Goal: Task Accomplishment & Management: Complete application form

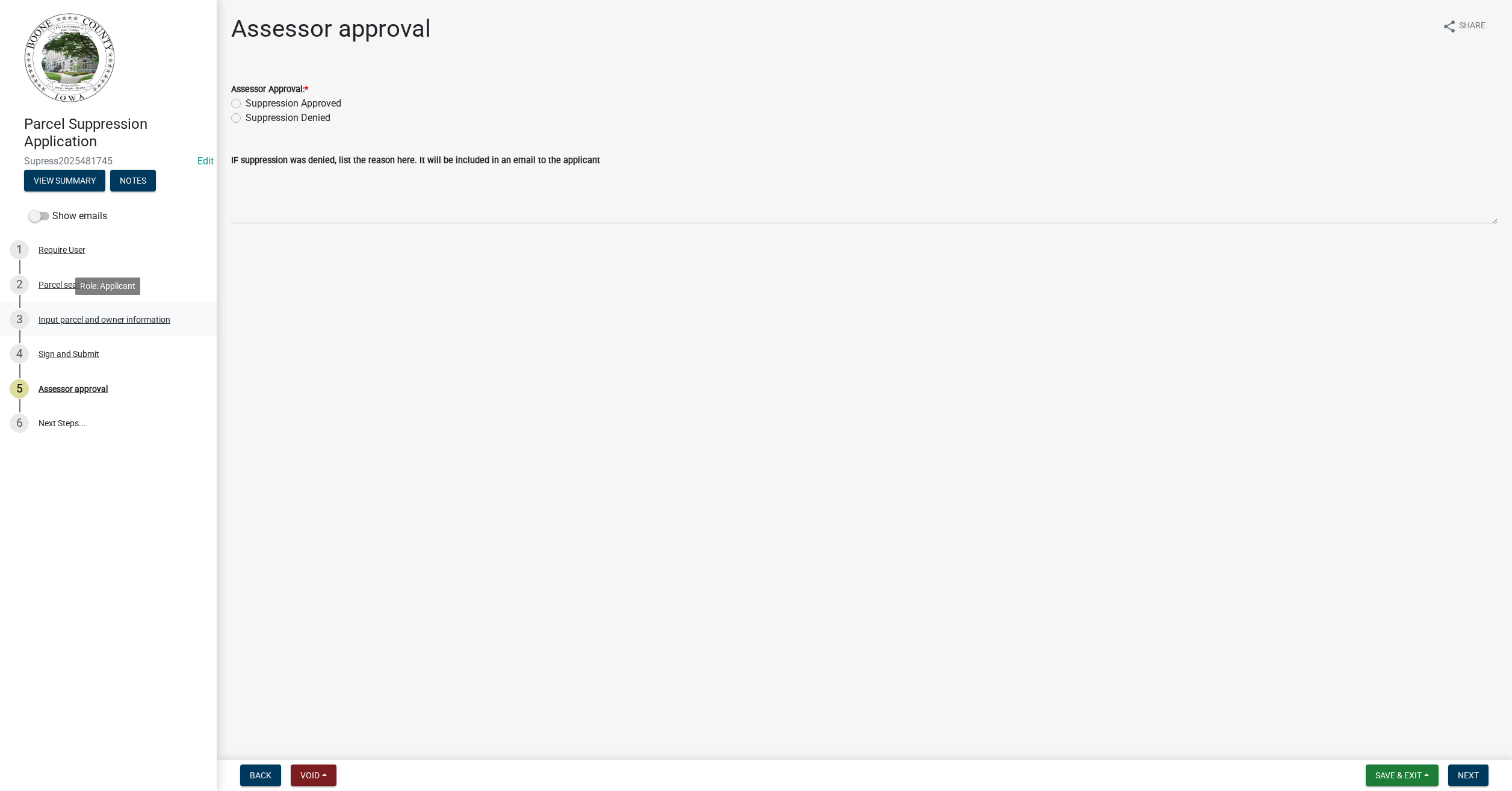
click at [68, 321] on div "Input parcel and owner information" at bounding box center [104, 320] width 132 height 9
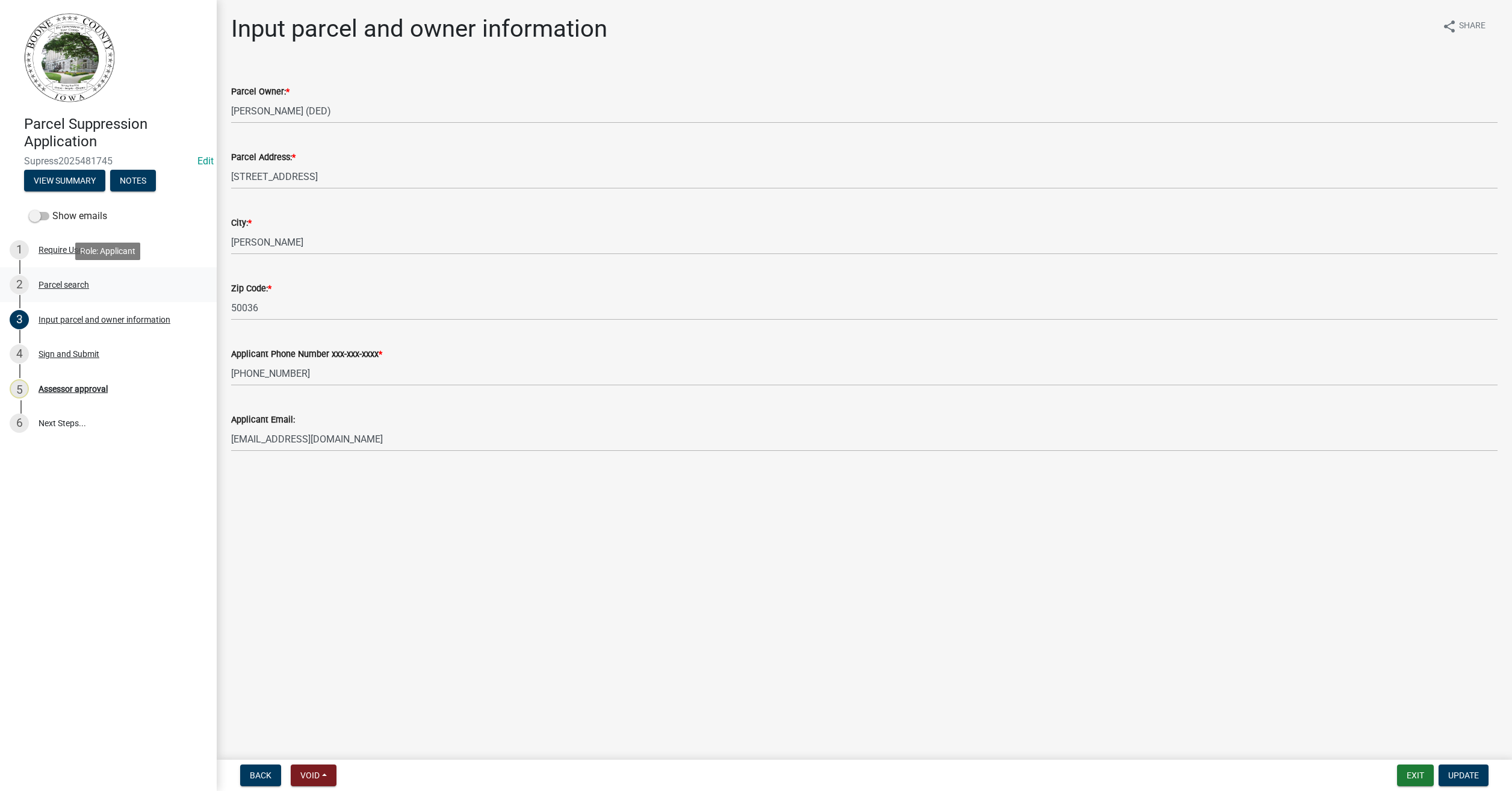
click at [55, 281] on div "Parcel search" at bounding box center [63, 285] width 50 height 9
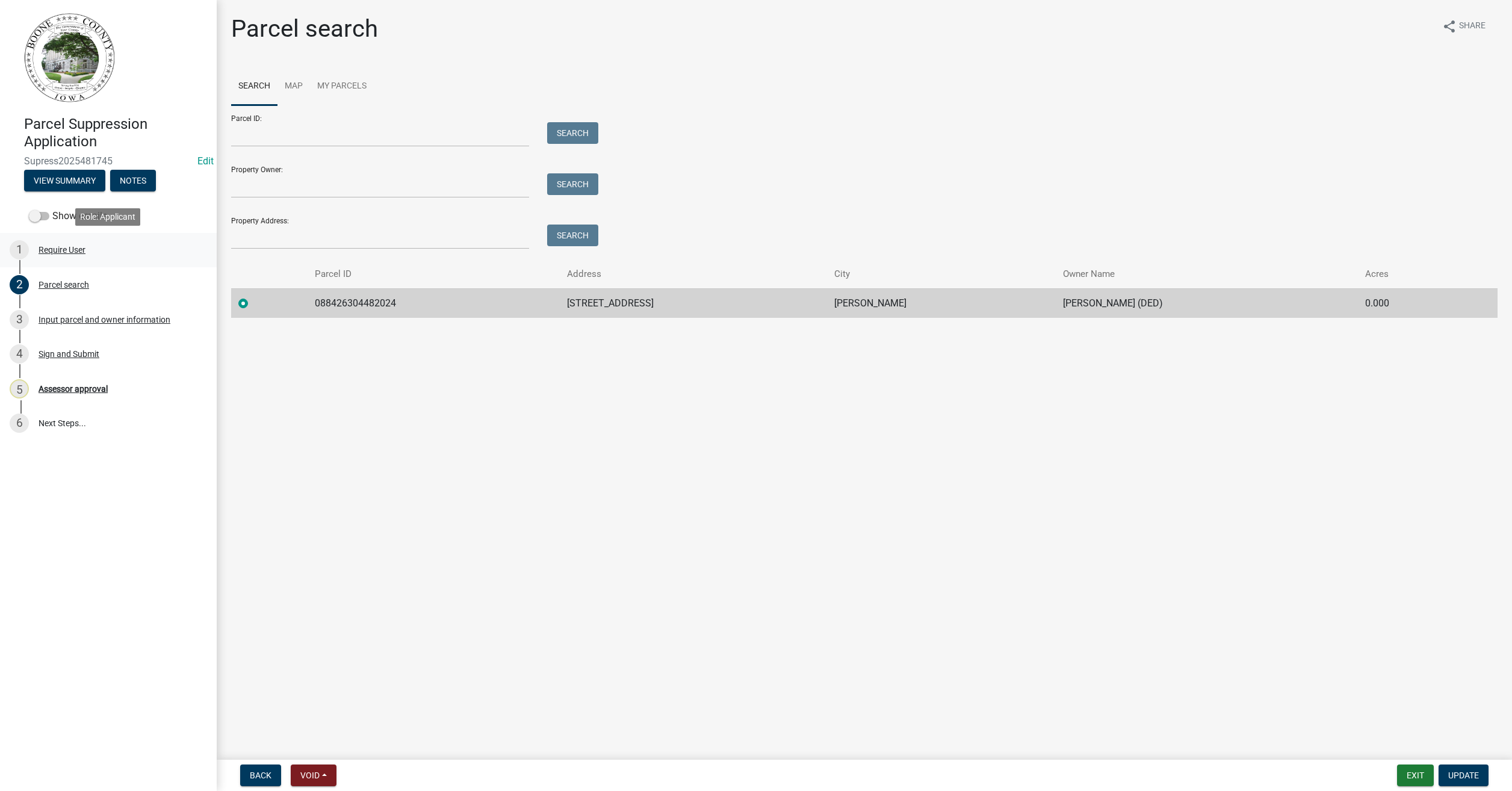
click at [64, 250] on div "Require User" at bounding box center [62, 250] width 47 height 9
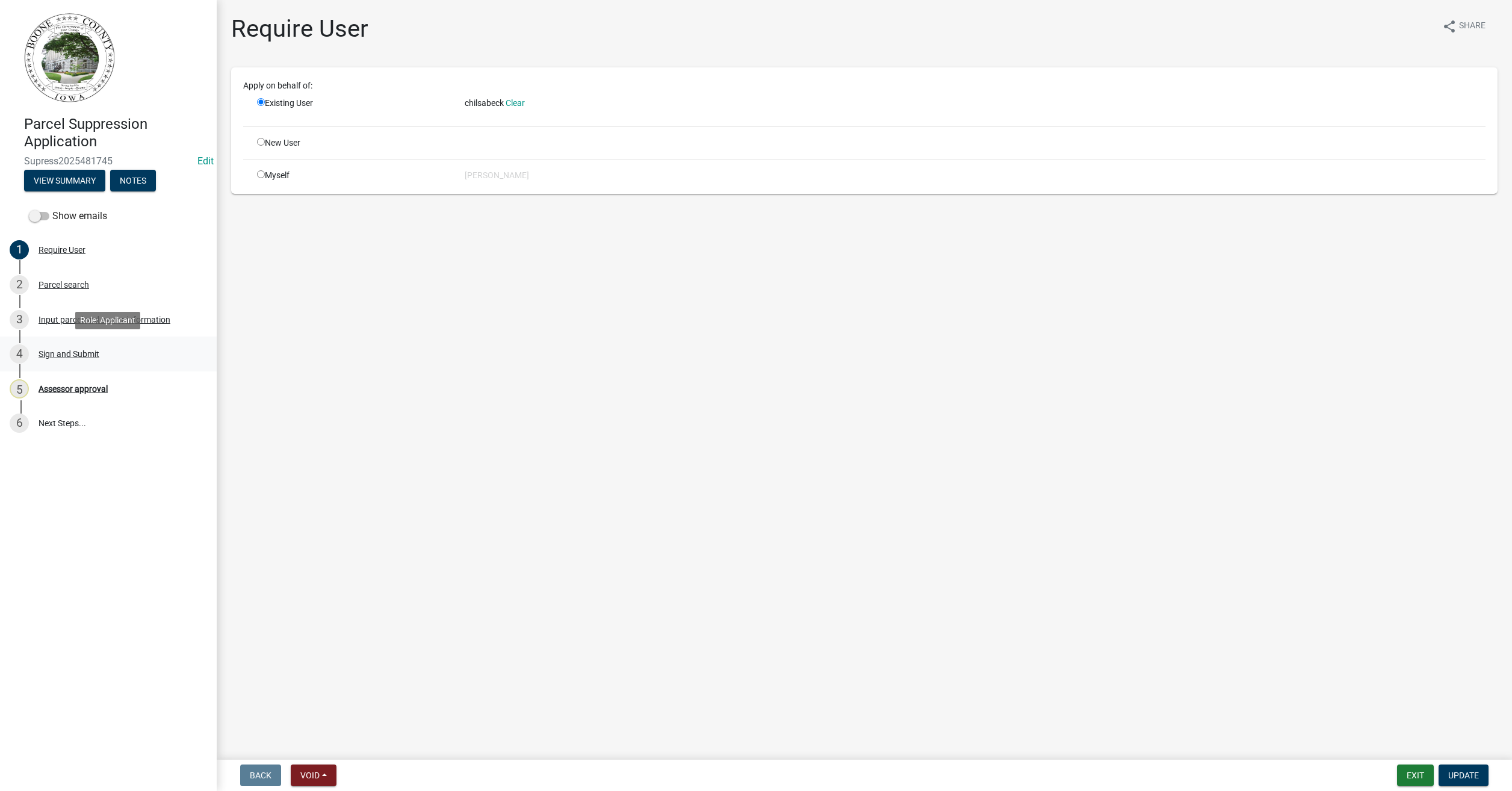
click at [66, 353] on div "Sign and Submit" at bounding box center [68, 354] width 61 height 9
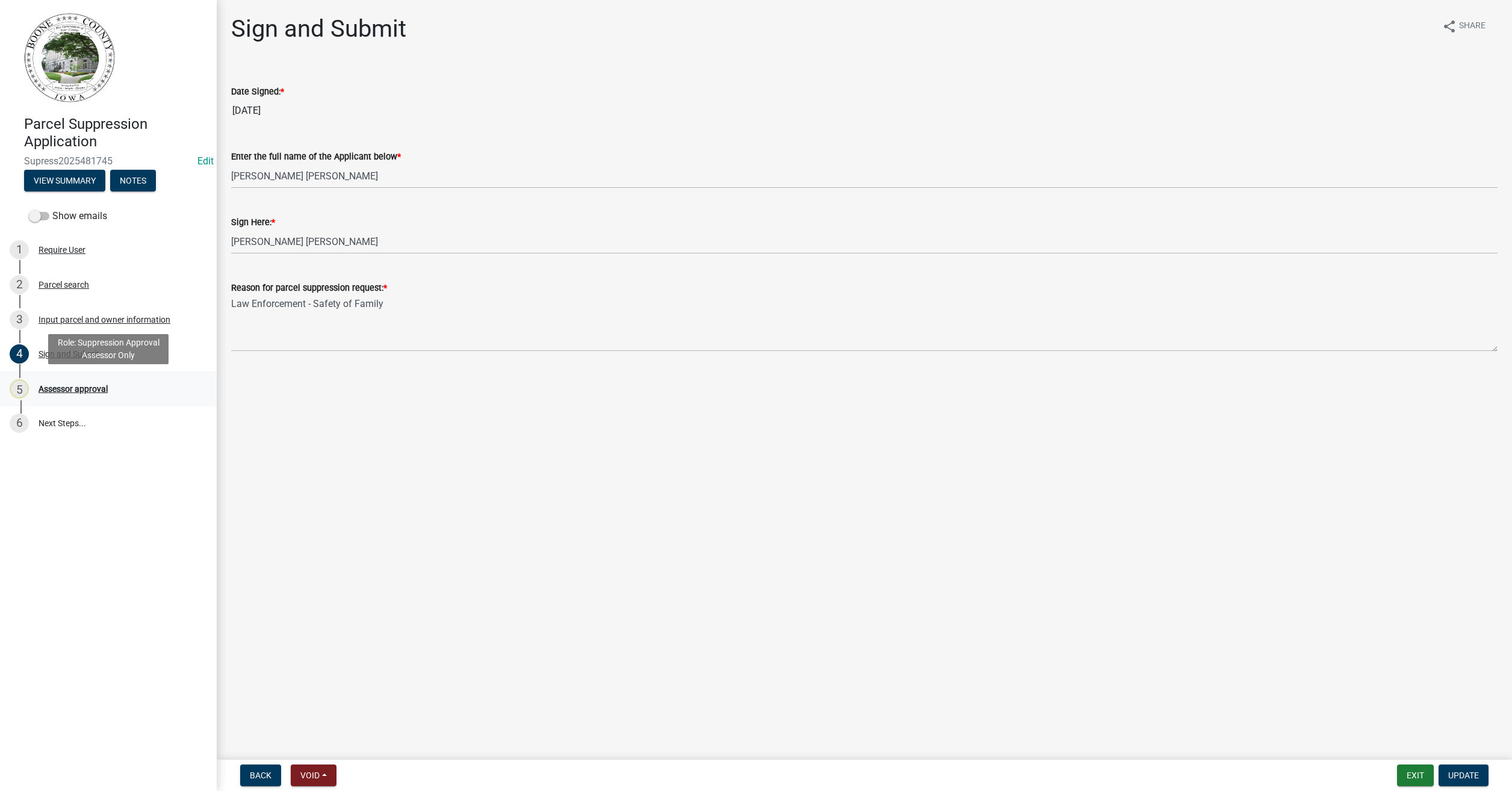
click at [76, 387] on div "Assessor approval" at bounding box center [73, 389] width 69 height 9
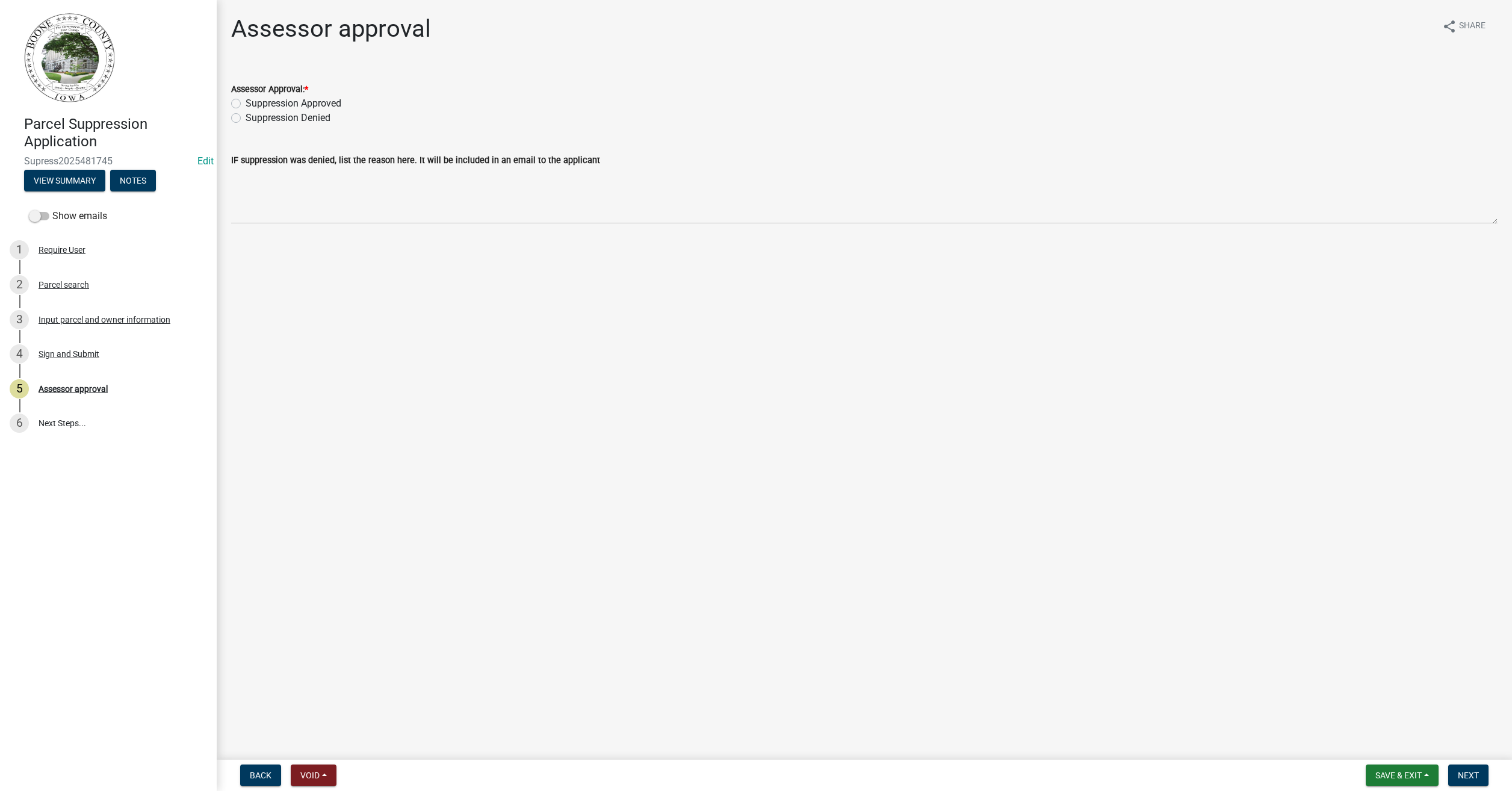
click at [245, 107] on label "Suppression Approved" at bounding box center [293, 103] width 95 height 15
click at [245, 104] on input "Suppression Approved" at bounding box center [249, 100] width 8 height 8
radio input "true"
click at [1475, 779] on span "Next" at bounding box center [1468, 775] width 21 height 10
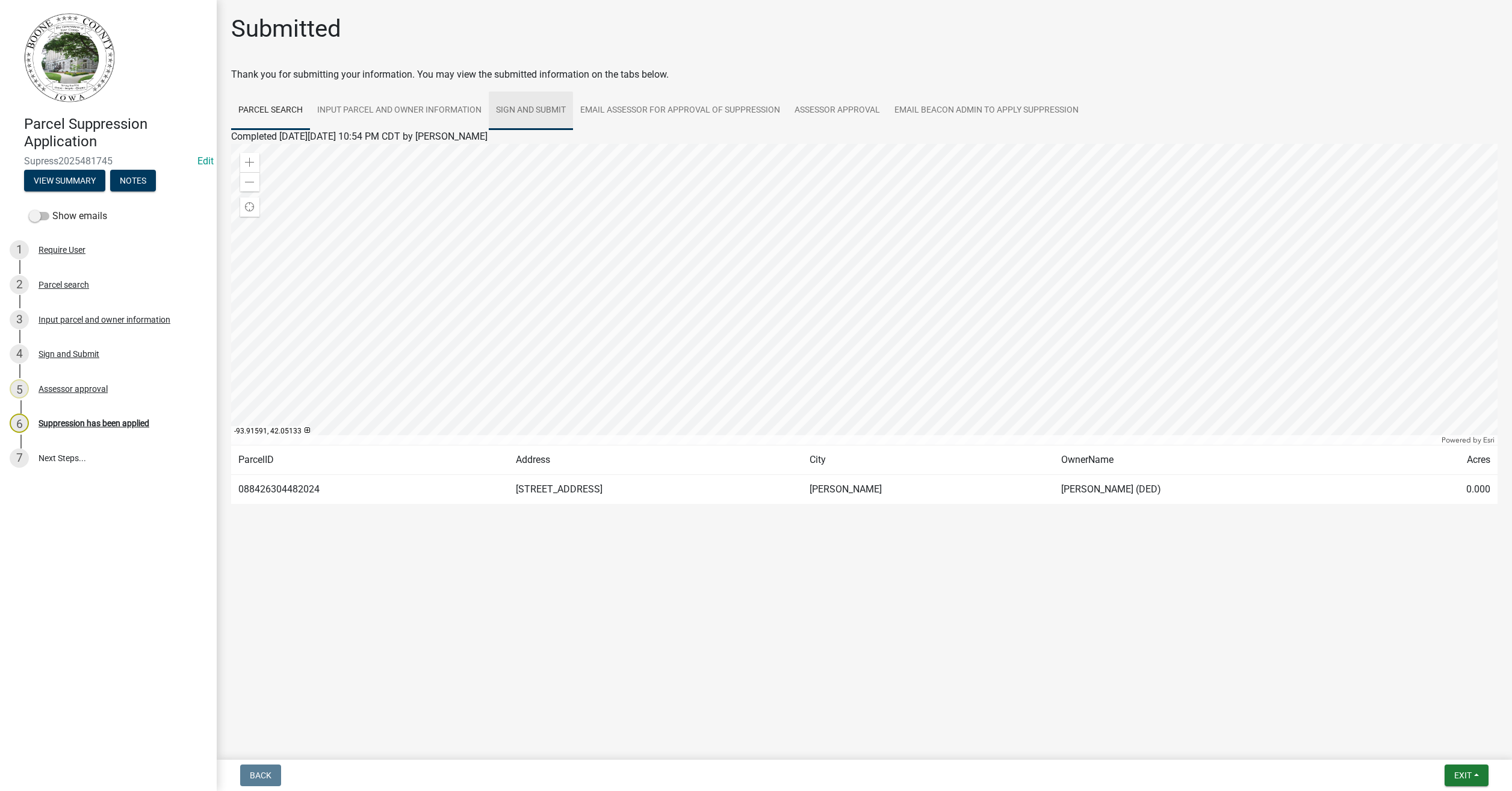
click at [533, 111] on link "Sign and Submit" at bounding box center [530, 111] width 84 height 38
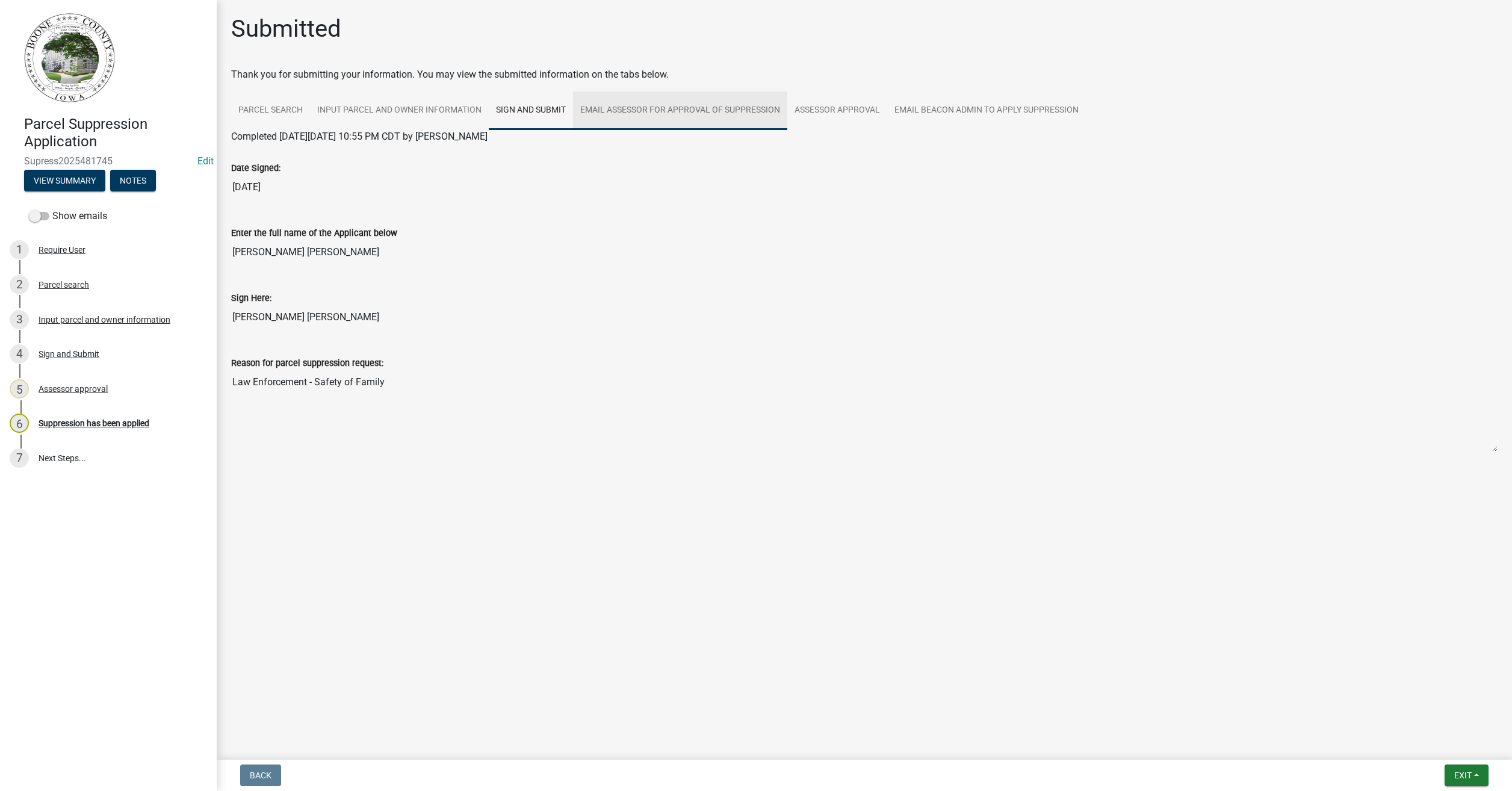
click at [641, 107] on link "Email Assessor for Approval of Suppression" at bounding box center [679, 111] width 214 height 38
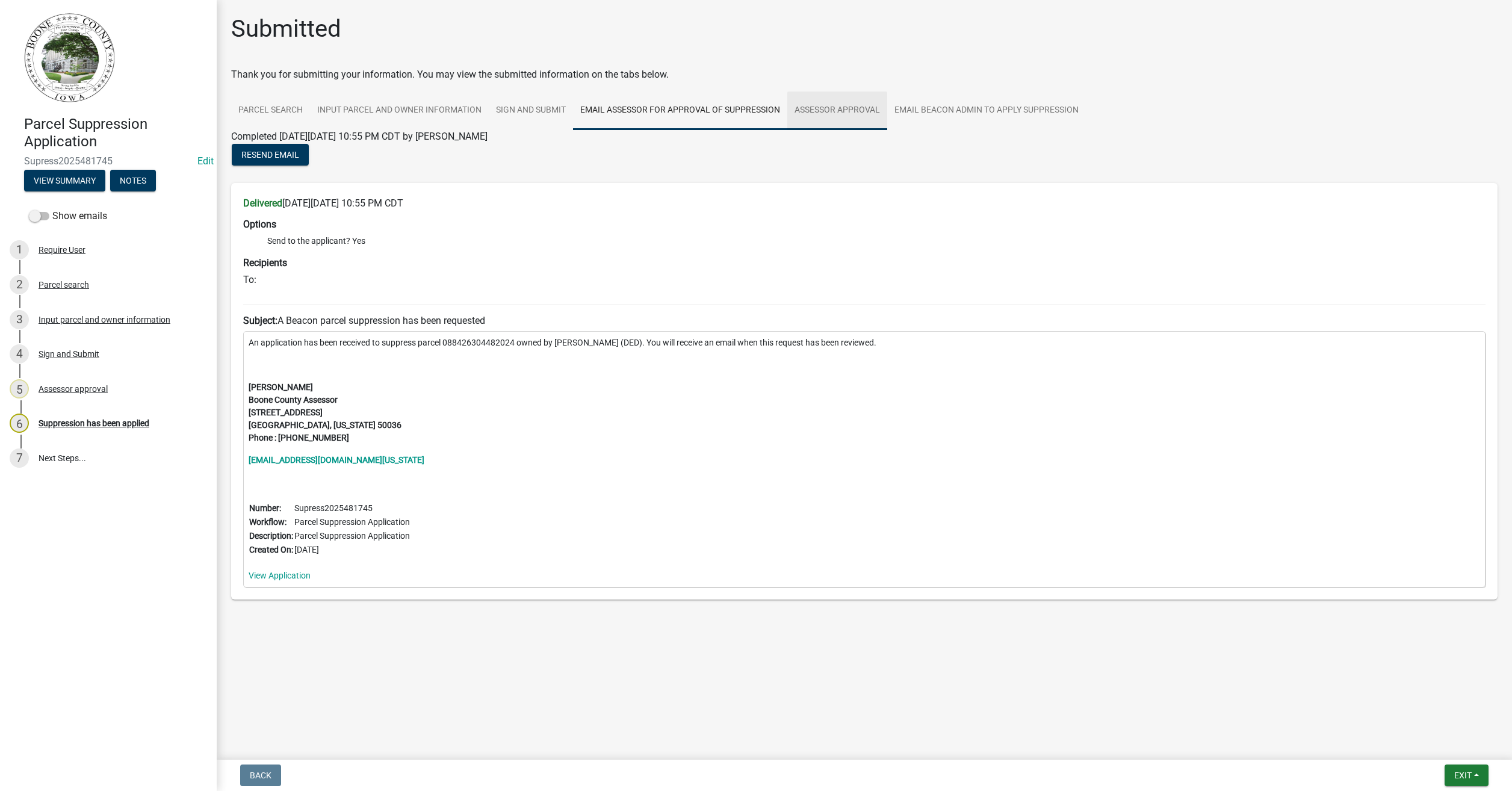
click at [820, 109] on link "Assessor approval" at bounding box center [836, 111] width 100 height 38
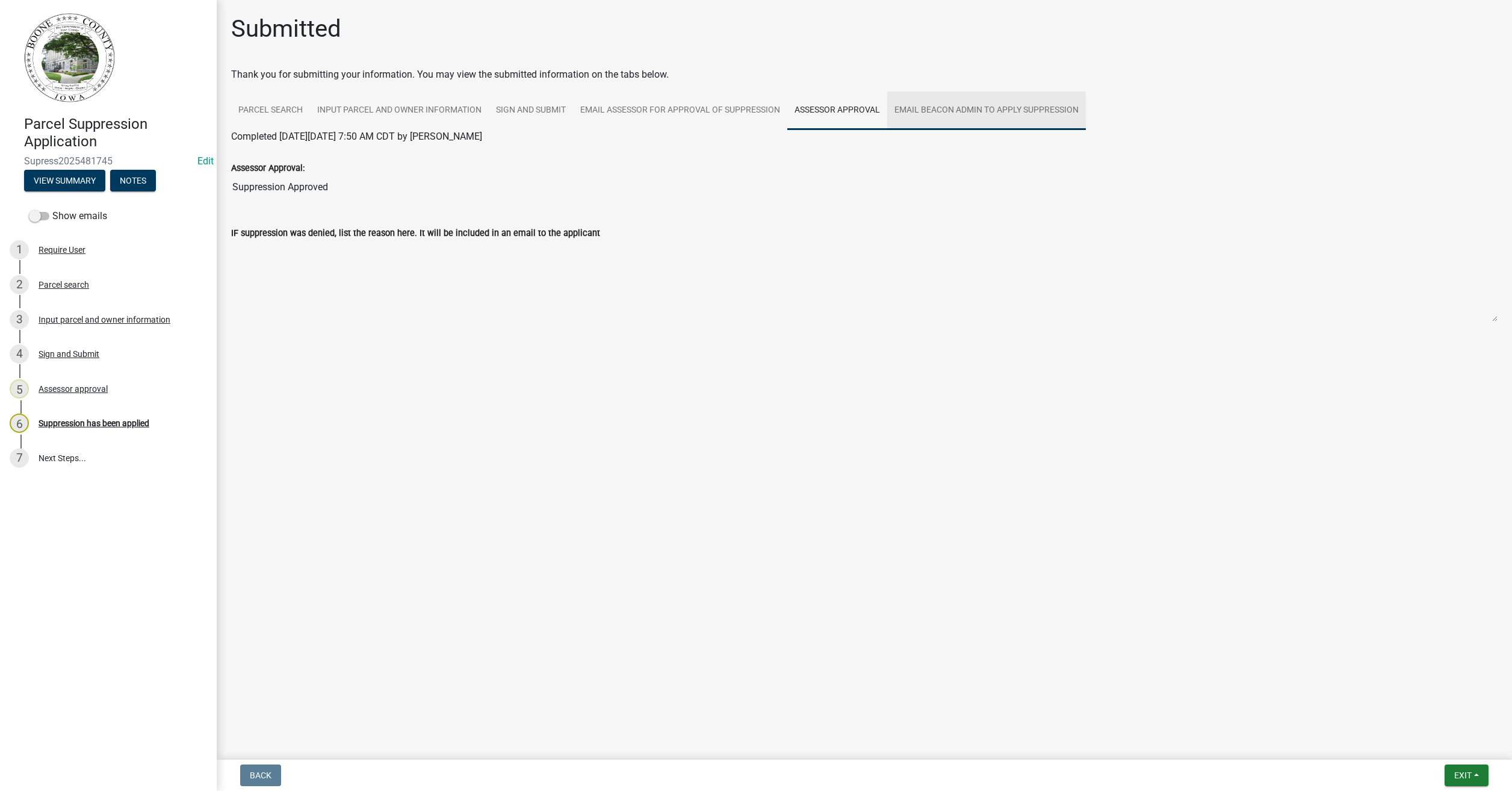
click at [955, 109] on link "Email Beacon Admin to apply Suppression" at bounding box center [986, 111] width 198 height 38
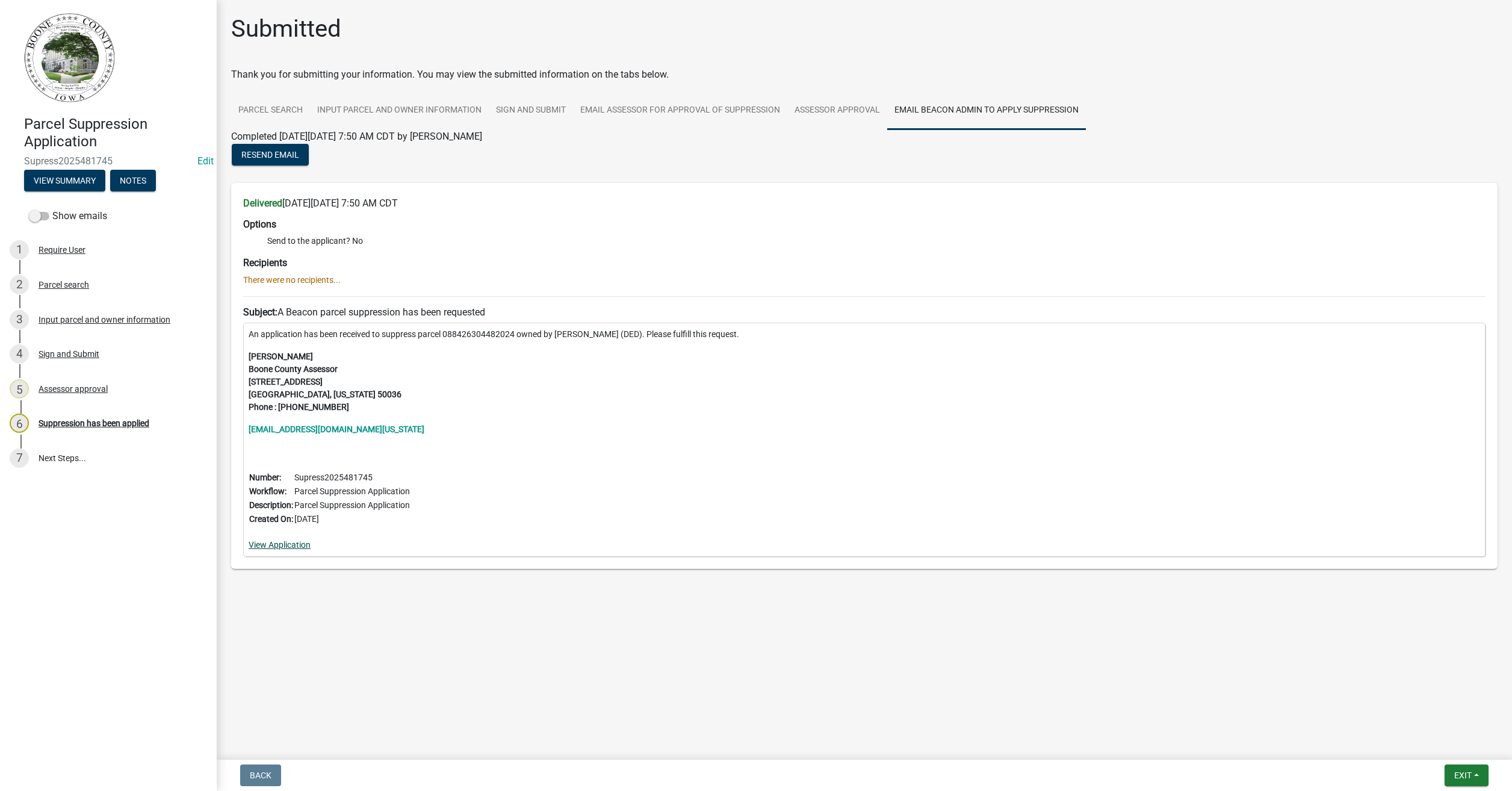
click at [284, 547] on link "View Application" at bounding box center [280, 544] width 62 height 10
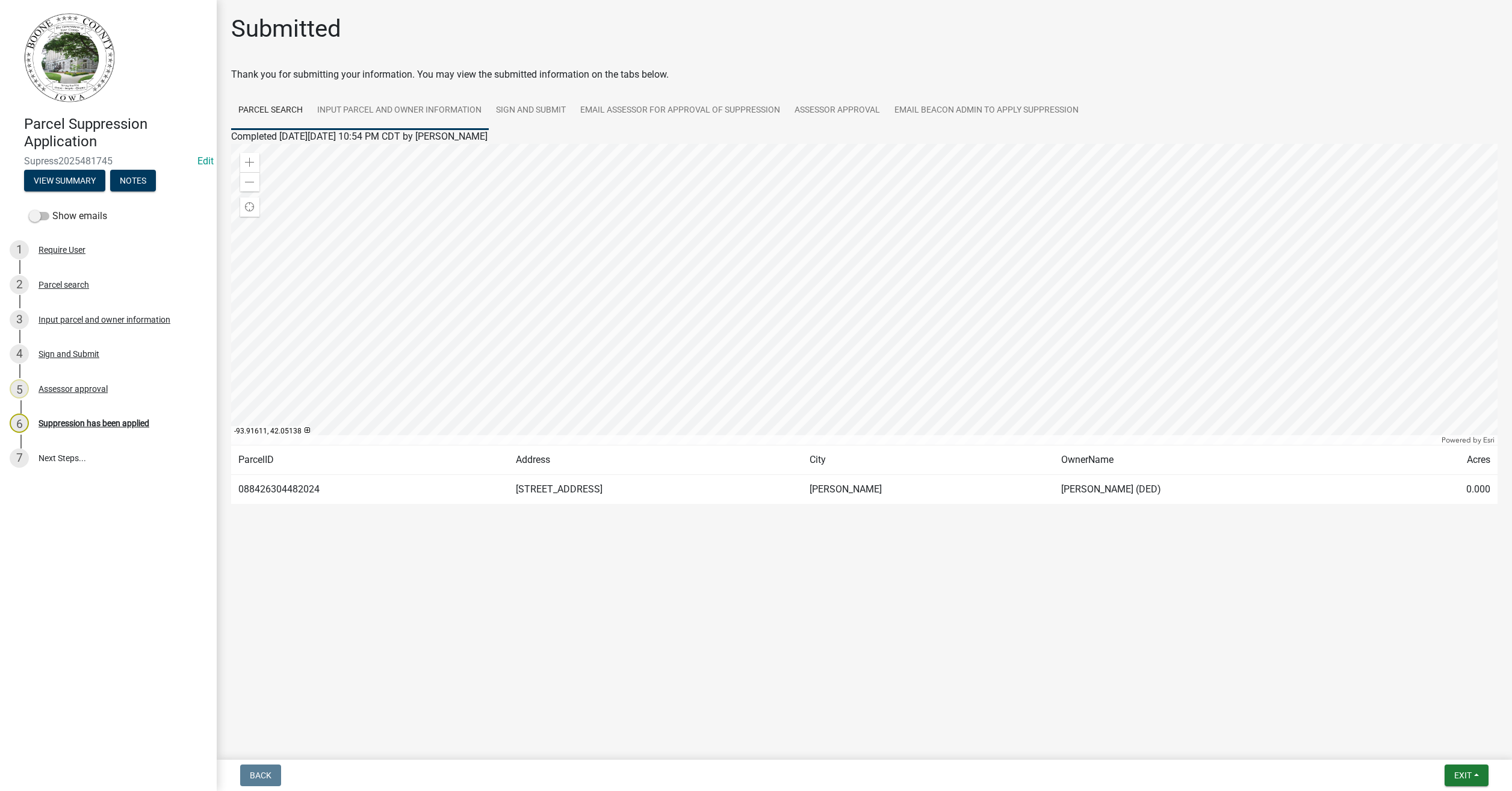
click at [358, 107] on link "Input parcel and owner information" at bounding box center [399, 111] width 178 height 38
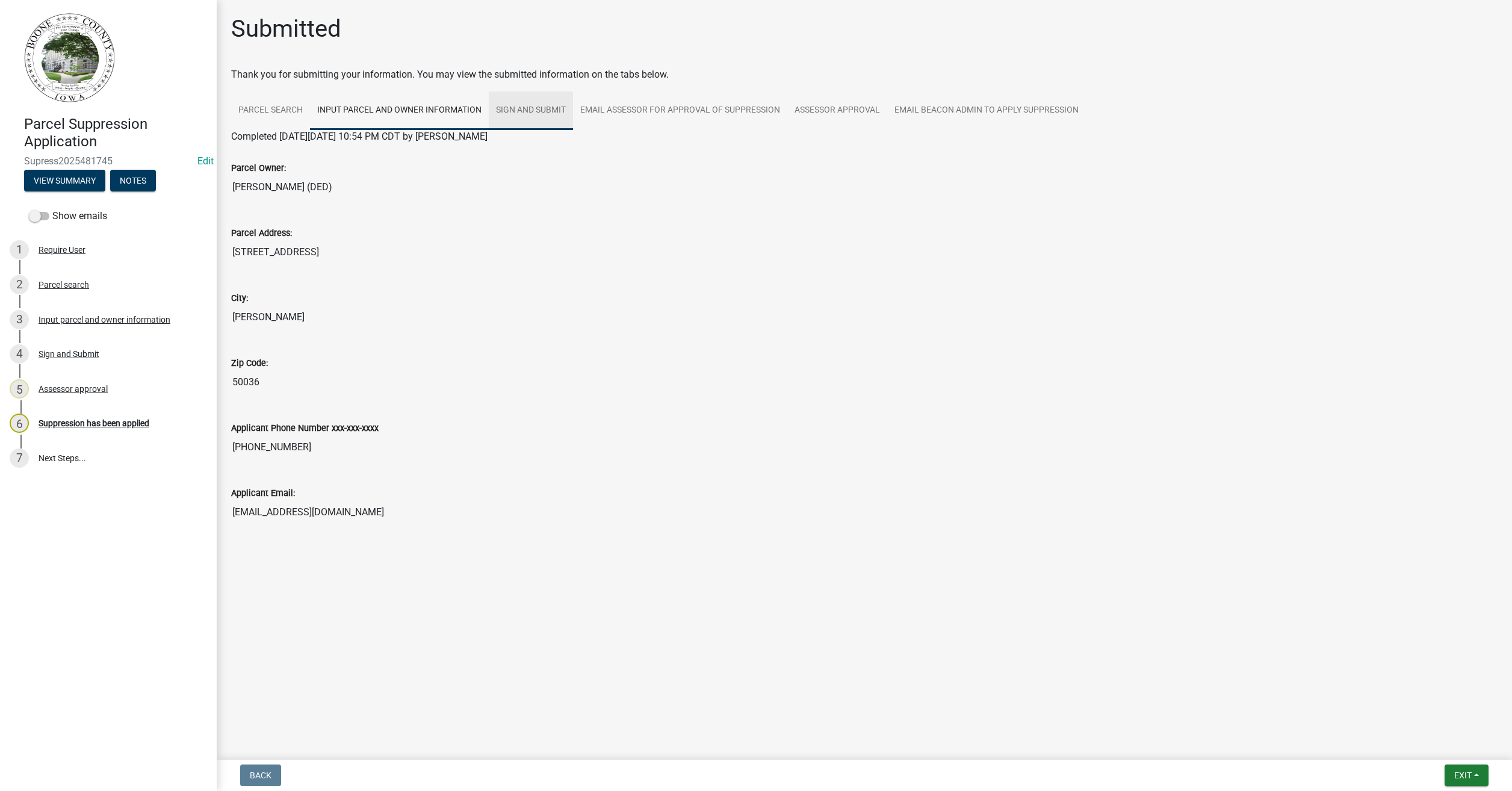
click at [542, 115] on link "Sign and Submit" at bounding box center [530, 111] width 84 height 38
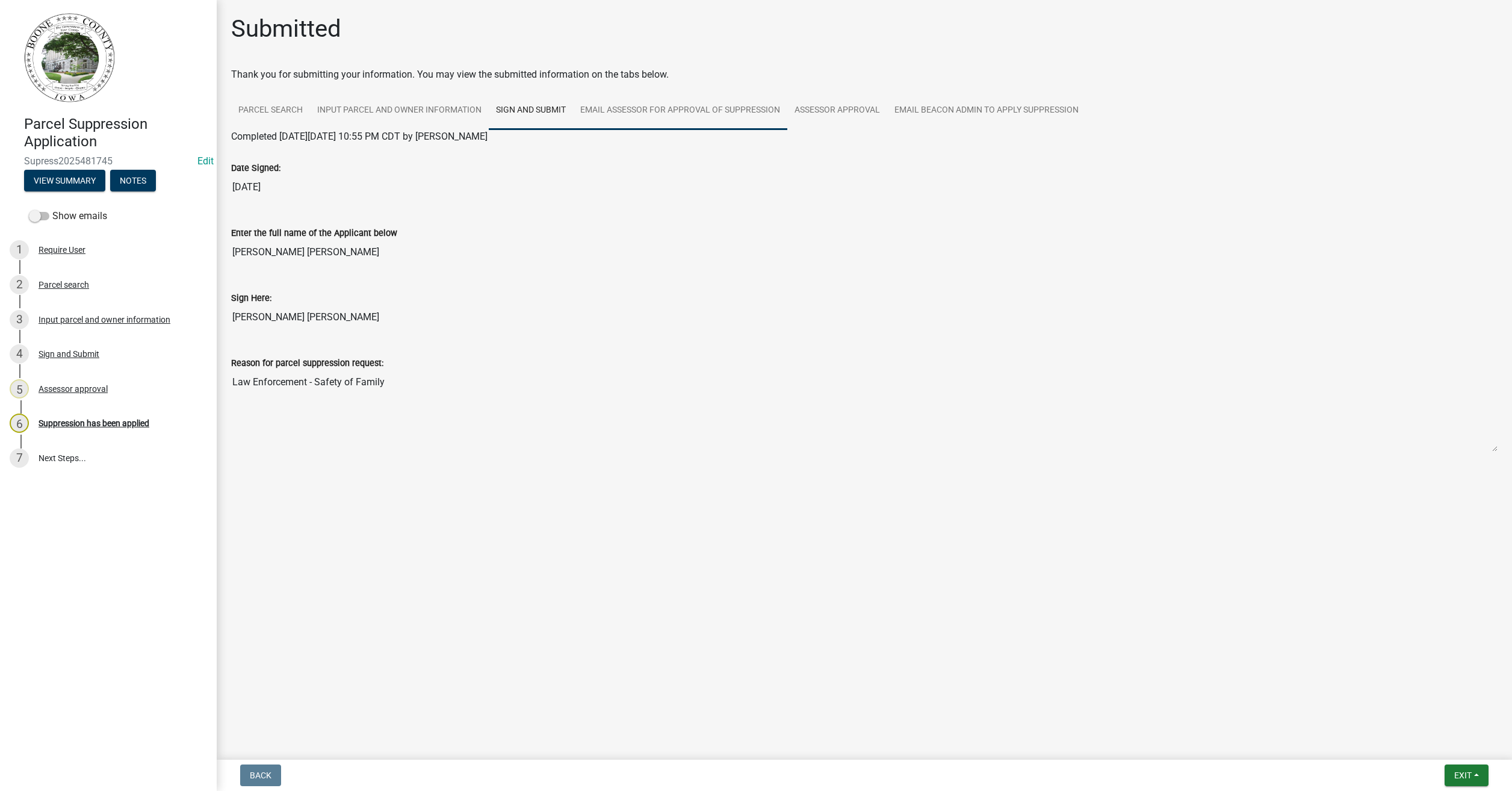
click at [657, 107] on link "Email Assessor for Approval of Suppression" at bounding box center [679, 111] width 214 height 38
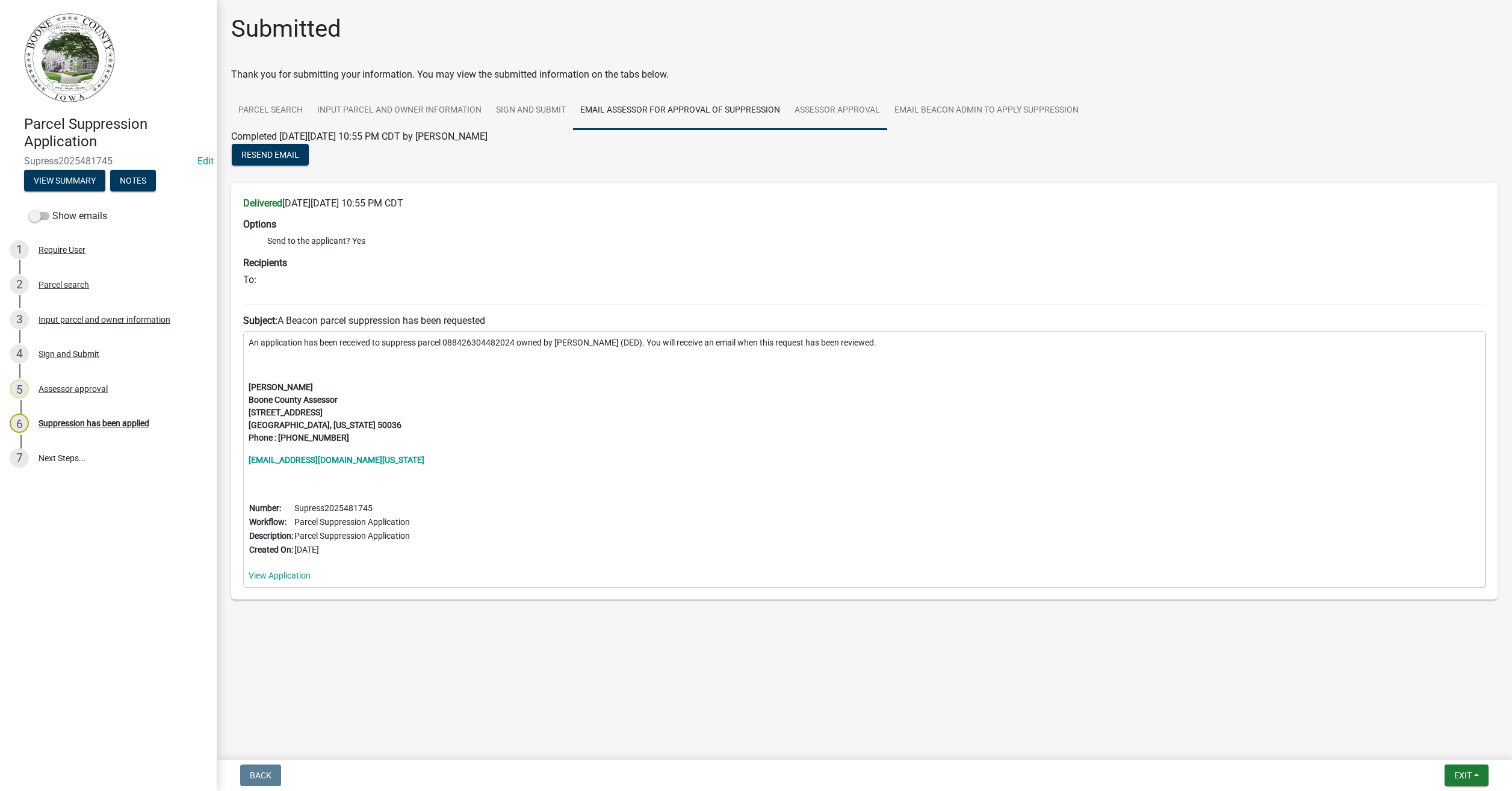
click at [851, 107] on link "Assessor approval" at bounding box center [836, 111] width 100 height 38
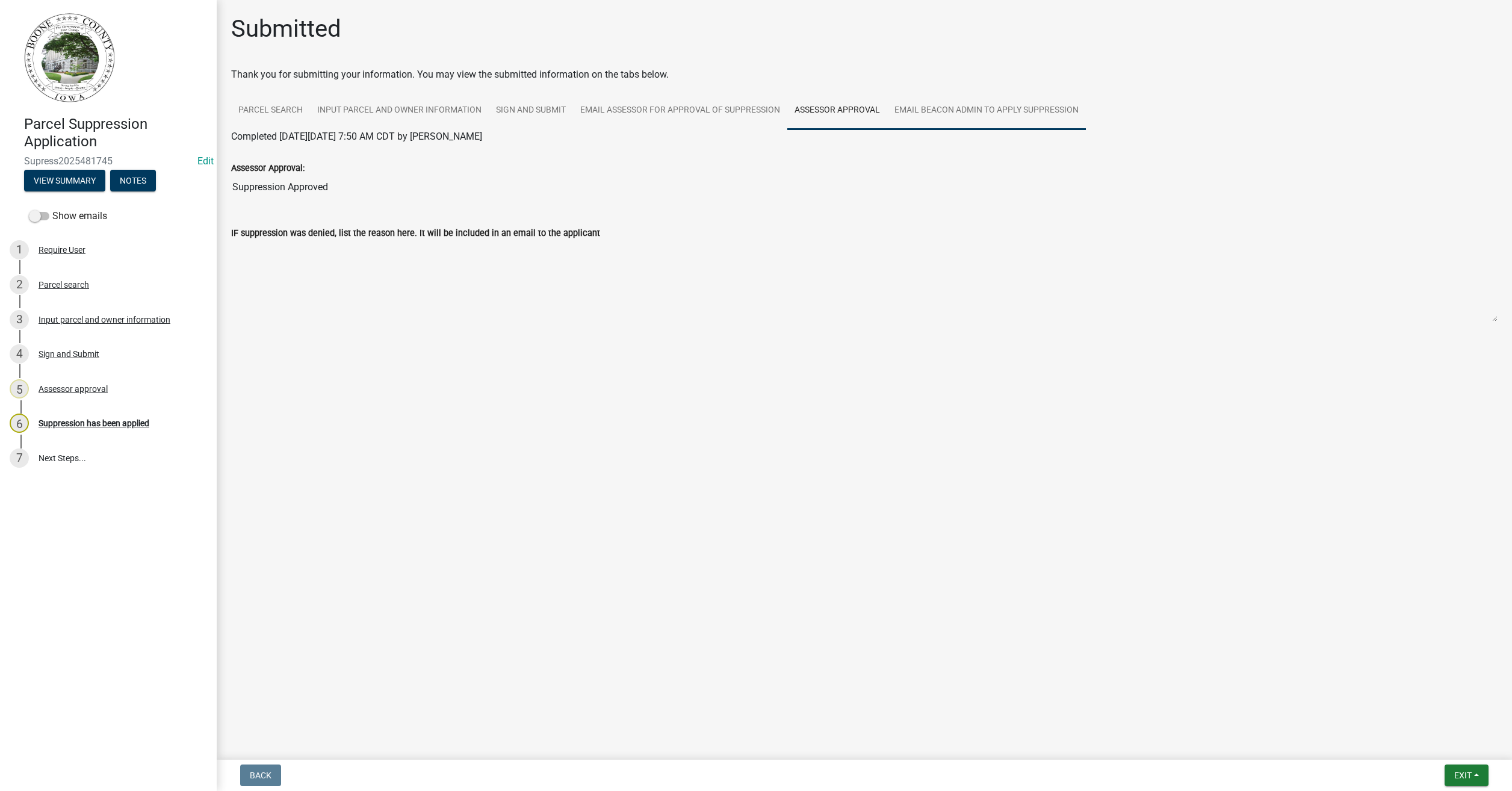
click at [966, 108] on link "Email Beacon Admin to apply Suppression" at bounding box center [986, 111] width 198 height 38
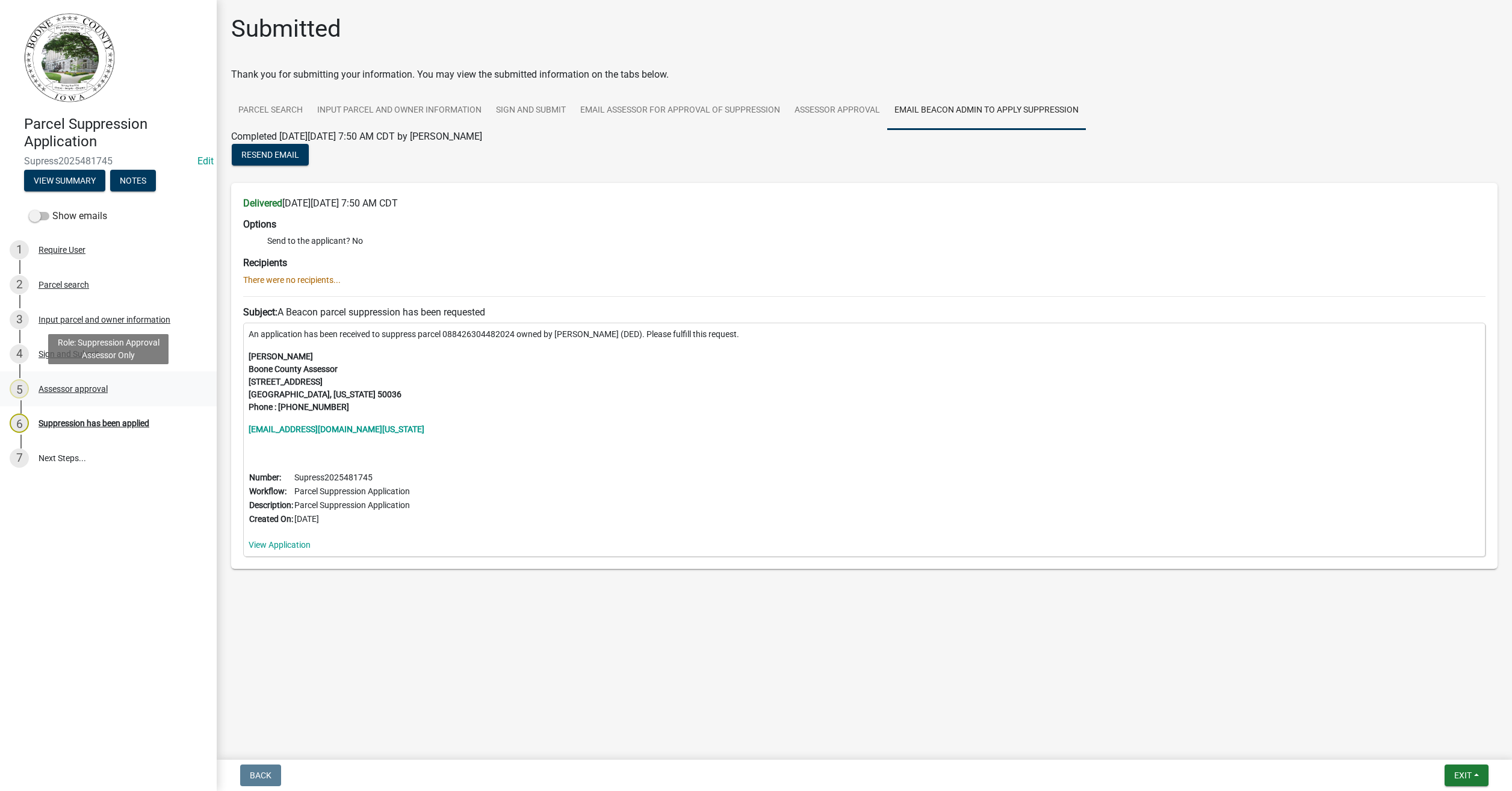
click at [71, 395] on div "5 Assessor approval" at bounding box center [103, 389] width 188 height 19
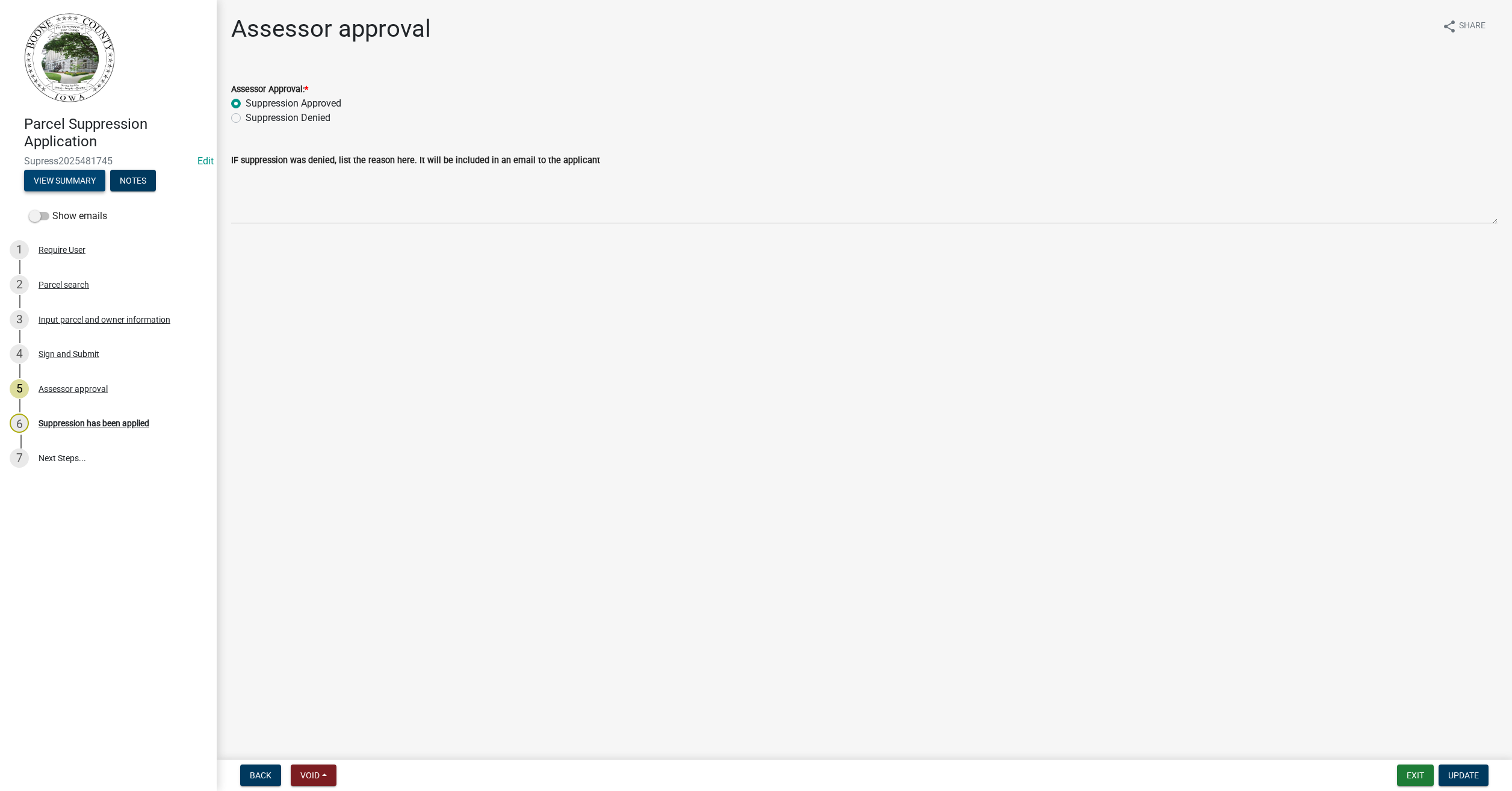
click at [68, 176] on button "View Summary" at bounding box center [65, 180] width 81 height 22
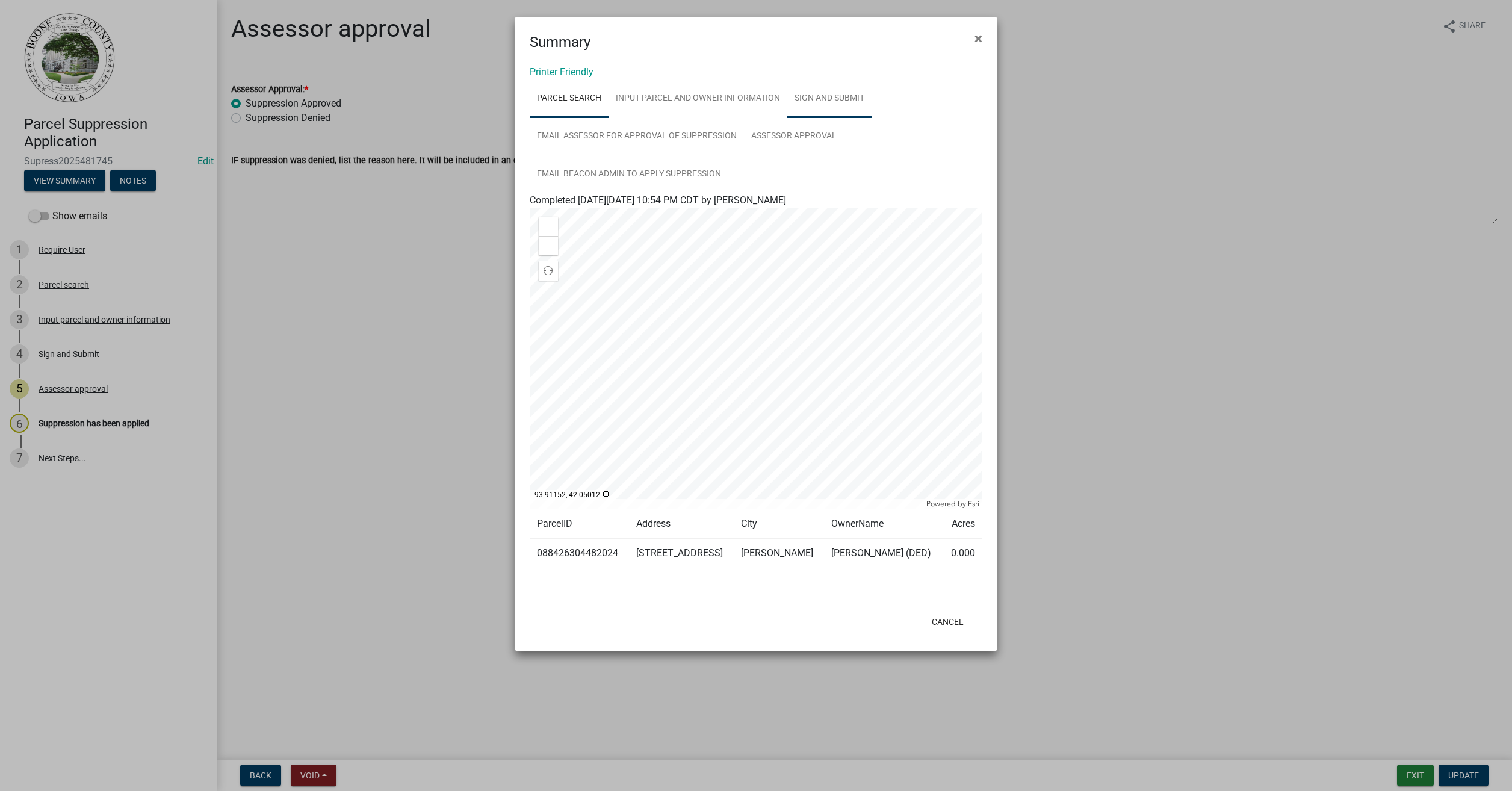
click at [842, 99] on link "Sign and Submit" at bounding box center [828, 99] width 84 height 38
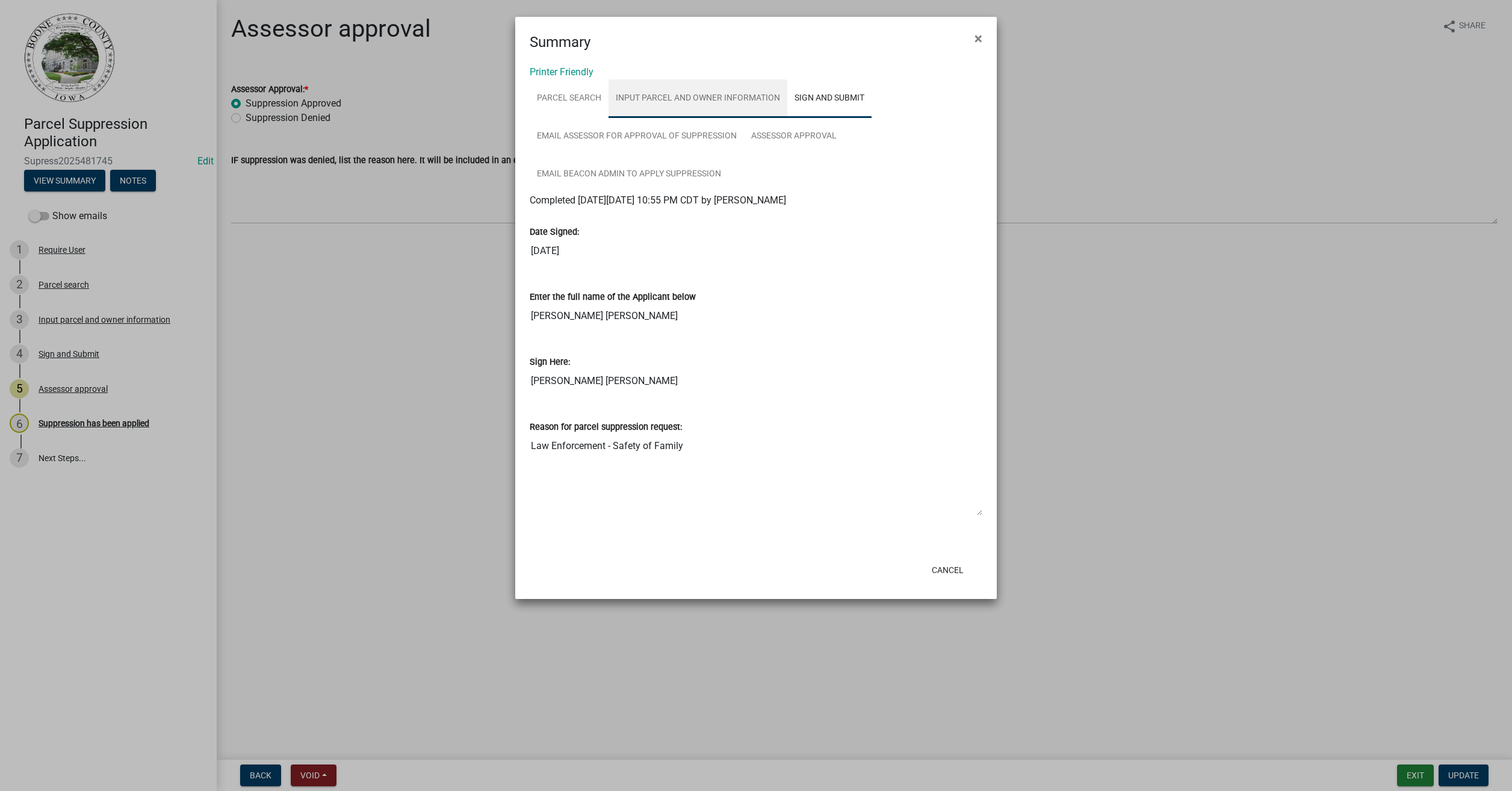
click at [716, 91] on link "Input parcel and owner information" at bounding box center [698, 99] width 178 height 38
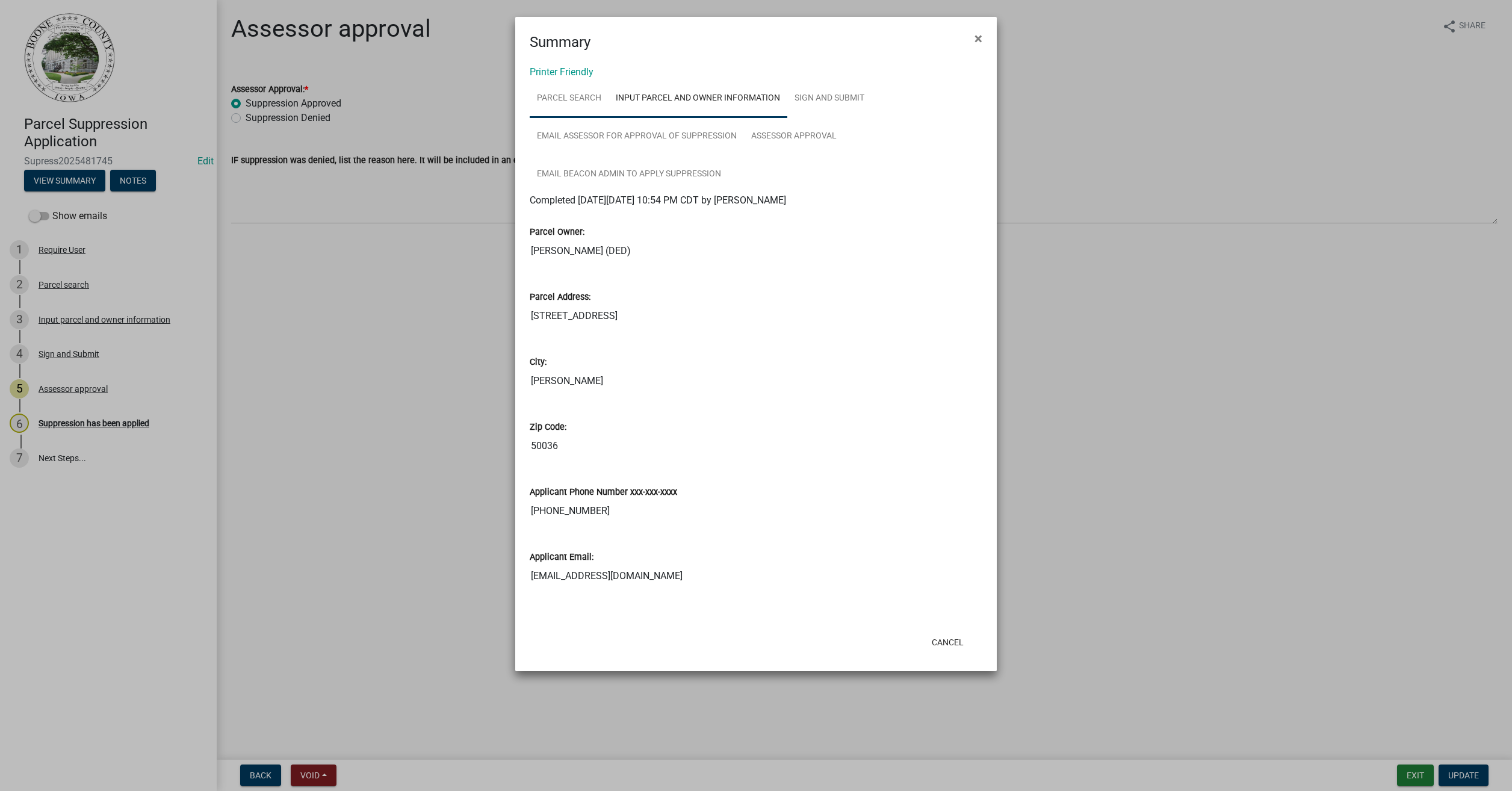
click at [571, 107] on link "Parcel search" at bounding box center [568, 99] width 79 height 38
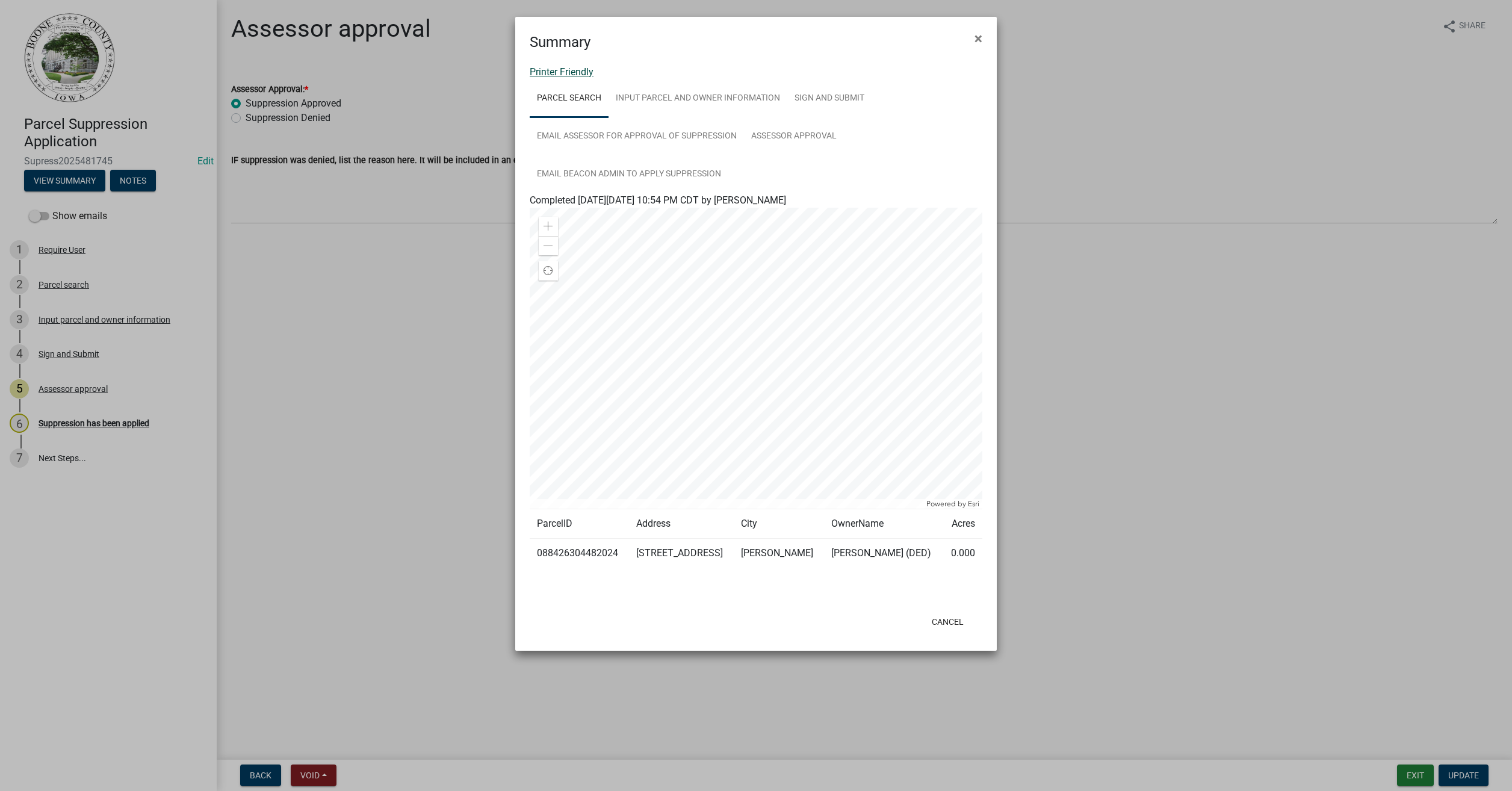
click at [568, 74] on link "Printer Friendly" at bounding box center [561, 71] width 64 height 11
click at [977, 39] on span "×" at bounding box center [977, 38] width 8 height 16
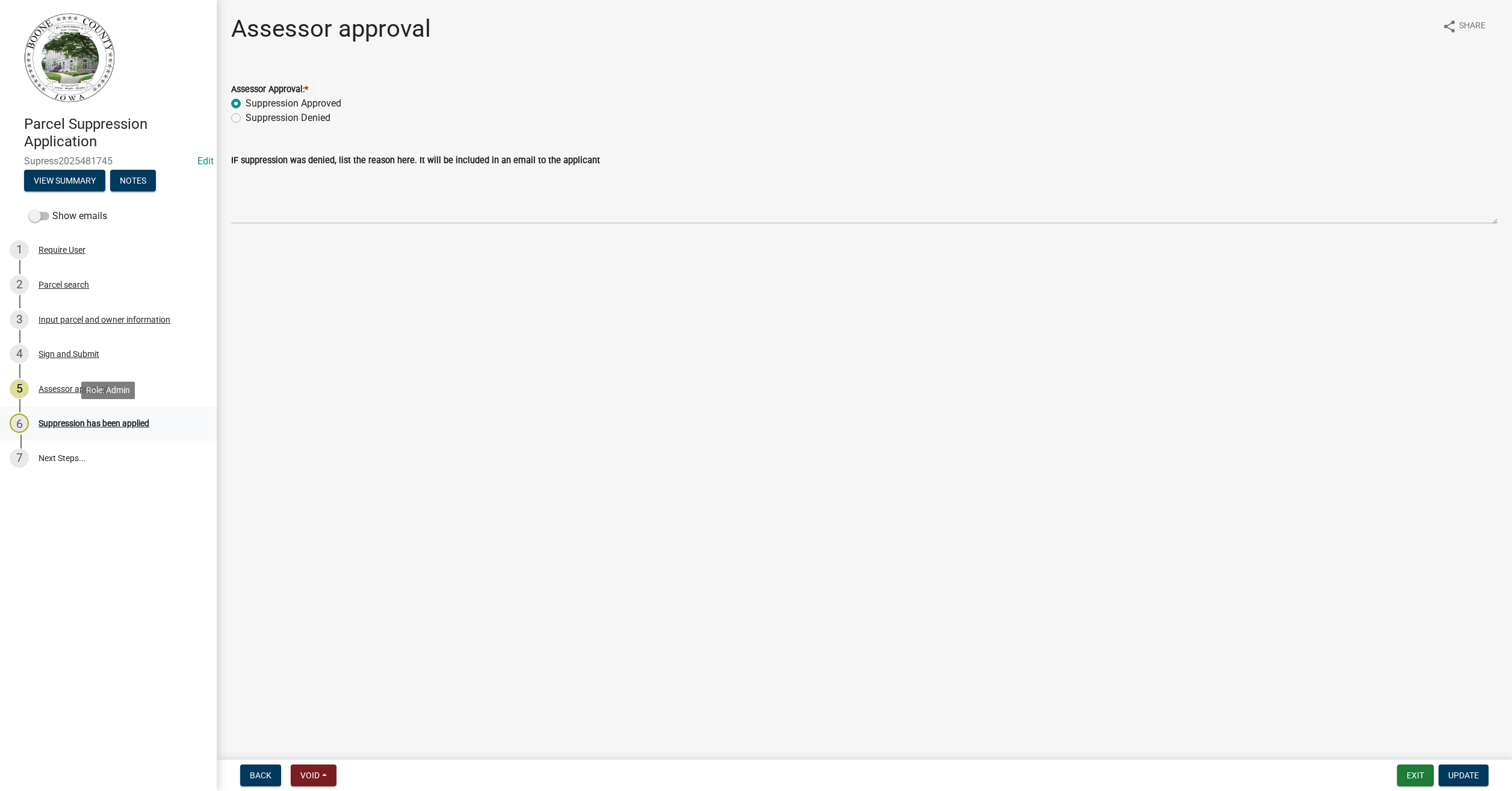
click at [120, 422] on div "Suppression has been applied" at bounding box center [94, 423] width 111 height 9
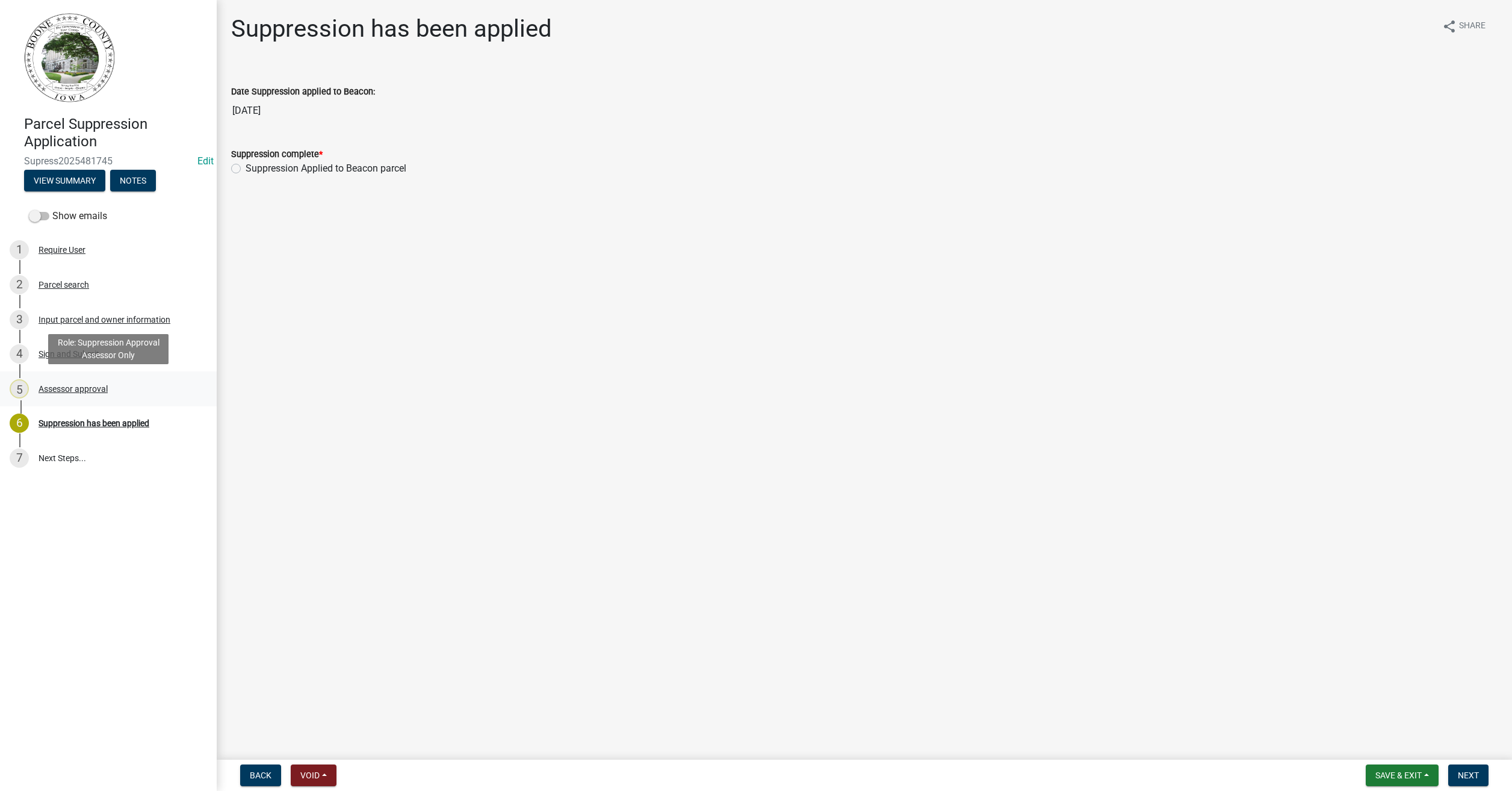
click at [59, 387] on div "Assessor approval" at bounding box center [73, 389] width 69 height 9
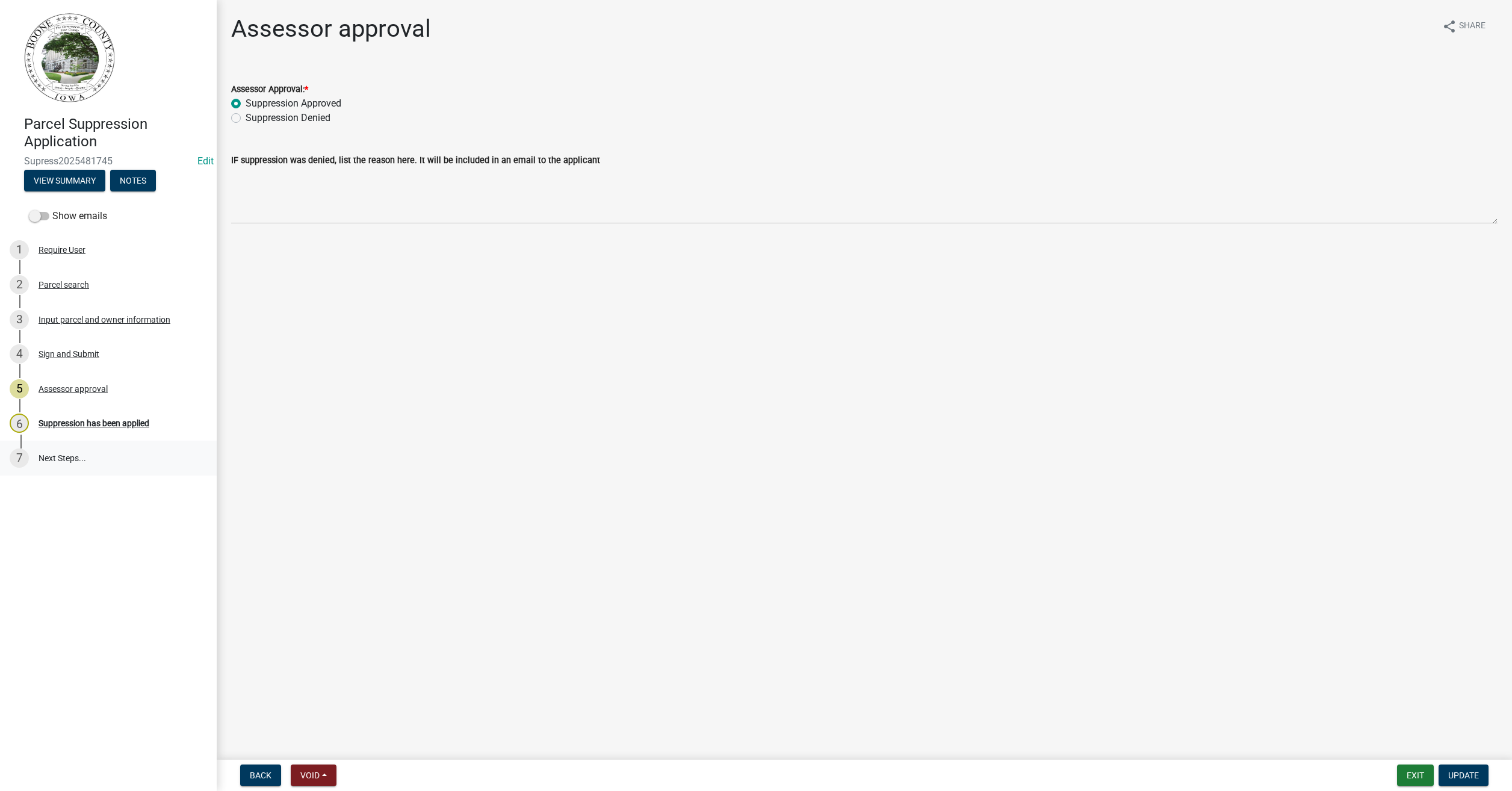
click at [51, 456] on link "7 Next Steps..." at bounding box center [108, 457] width 217 height 35
click at [72, 421] on div "Suppression has been applied" at bounding box center [94, 423] width 111 height 9
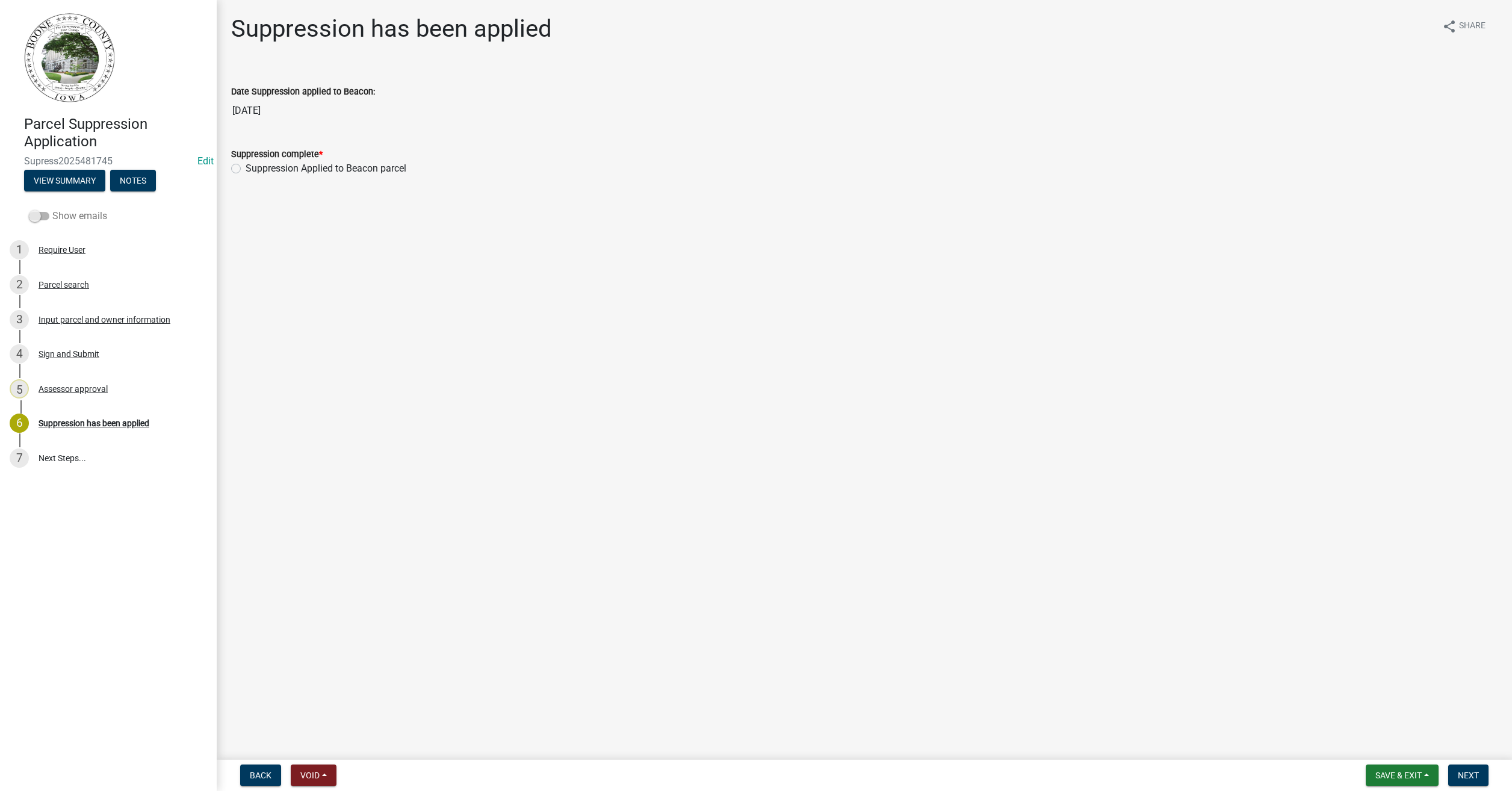
click at [41, 216] on span at bounding box center [39, 216] width 21 height 9
click at [52, 209] on input "Show emails" at bounding box center [52, 209] width 0 height 0
click at [41, 216] on span at bounding box center [39, 216] width 21 height 9
click at [52, 209] on input "Show emails" at bounding box center [52, 209] width 0 height 0
